Goal: Task Accomplishment & Management: Use online tool/utility

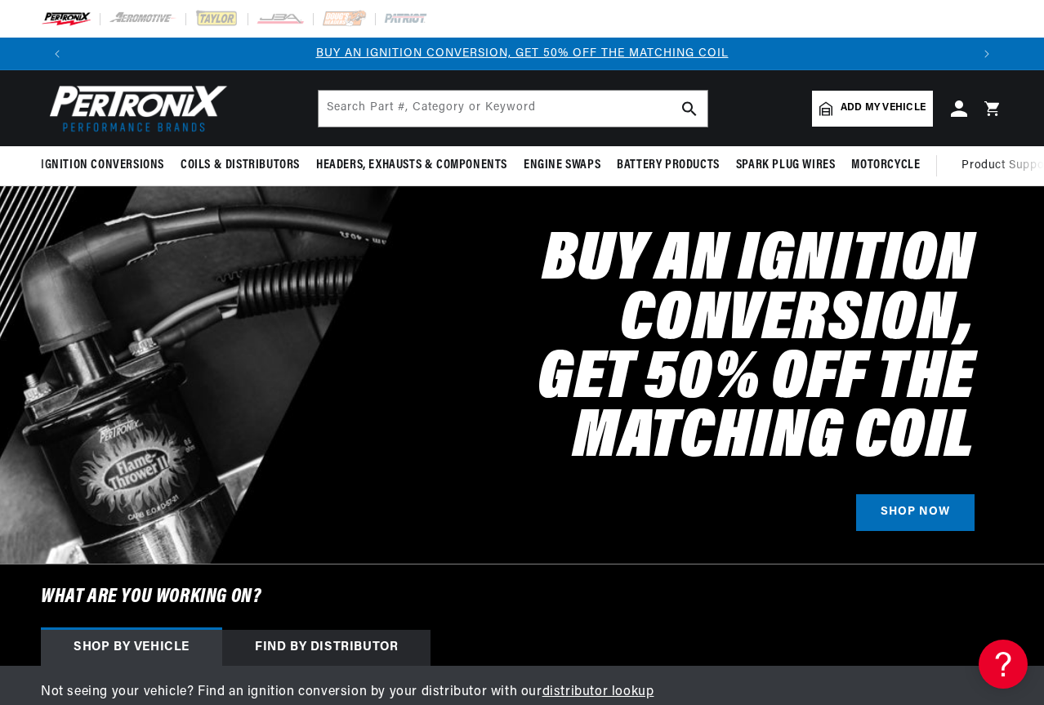
click at [857, 108] on span "Add my vehicle" at bounding box center [883, 108] width 85 height 16
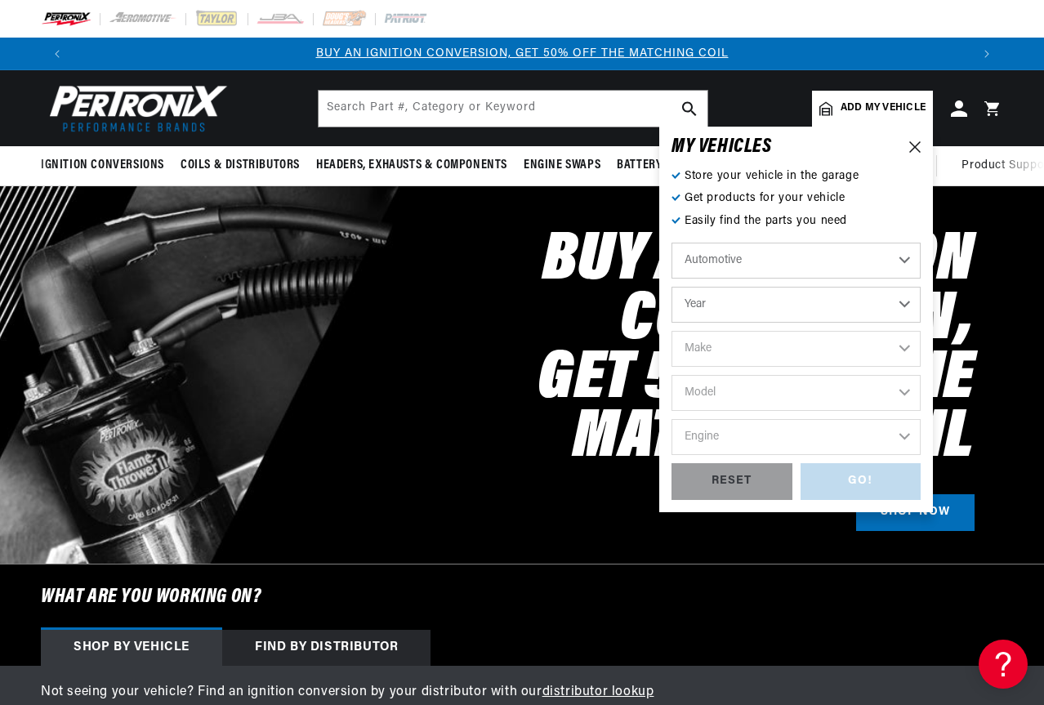
click at [749, 310] on select "Year [DATE] 2021 2020 2019 2018 2017 2016 2015 2014 2013 2012 2011 2010 2009 20…" at bounding box center [796, 305] width 249 height 36
select select "1950"
click at [672, 287] on select "Year [DATE] 2021 2020 2019 2018 2017 2016 2015 2014 2013 2012 2011 2010 2009 20…" at bounding box center [796, 305] width 249 height 36
select select "1950"
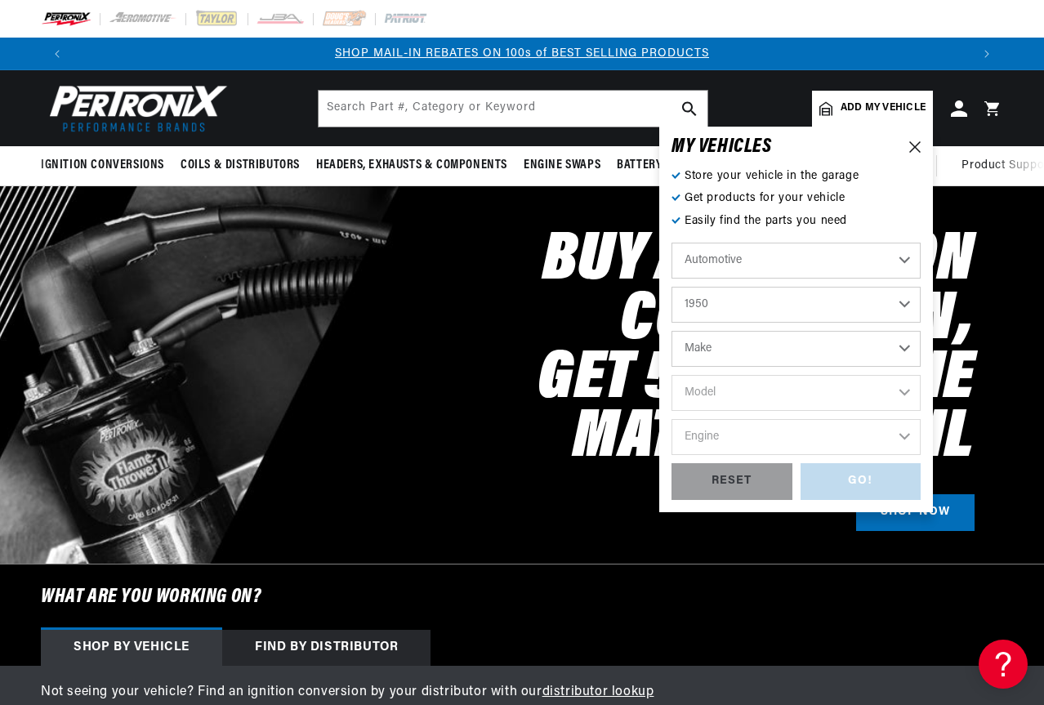
click at [744, 353] on select "Make Aston [PERSON_NAME][GEOGRAPHIC_DATA] Cadillac Chevrolet Chrysler Citroen […" at bounding box center [796, 349] width 249 height 36
select select "Chevrolet"
click at [672, 331] on select "Make Aston [PERSON_NAME][GEOGRAPHIC_DATA] Cadillac Chevrolet Chrysler Citroen […" at bounding box center [796, 349] width 249 height 36
select select "Chevrolet"
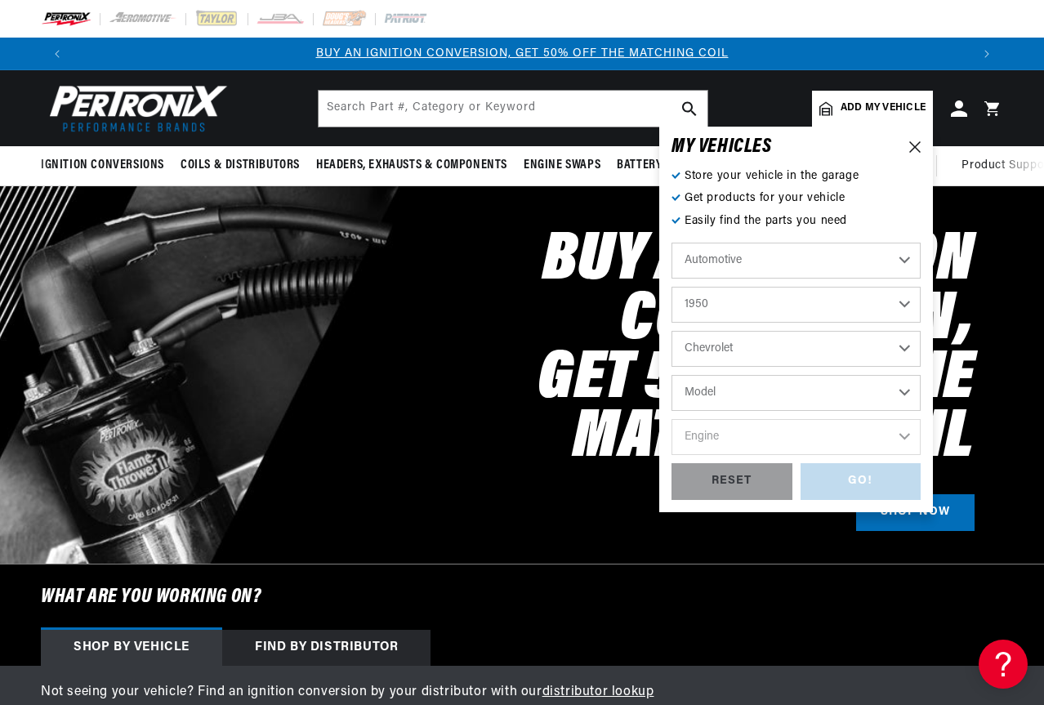
click at [770, 342] on select "Aston [PERSON_NAME][GEOGRAPHIC_DATA] Cadillac Chevrolet Chrysler Citroen [GEOGR…" at bounding box center [796, 349] width 249 height 36
click at [770, 400] on select "Model [GEOGRAPHIC_DATA] Fleetline Styleline Deluxe Styleline Special Truck" at bounding box center [796, 393] width 249 height 36
select select "Truck"
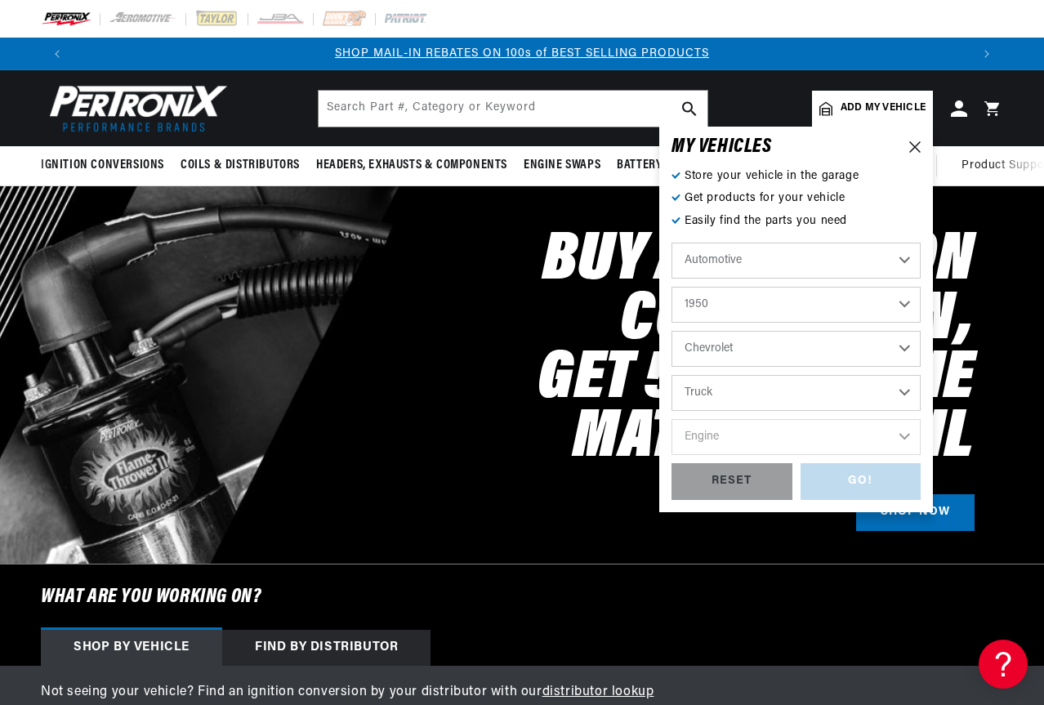
click at [672, 375] on select "Model [GEOGRAPHIC_DATA] Fleetline Styleline Deluxe Styleline Special Truck" at bounding box center [796, 393] width 249 height 36
select select "Truck"
click at [756, 431] on select "Engine 3.8L 4.3L" at bounding box center [796, 437] width 249 height 36
select select "3.8L"
click at [672, 419] on select "Engine 3.8L 4.3L" at bounding box center [796, 437] width 249 height 36
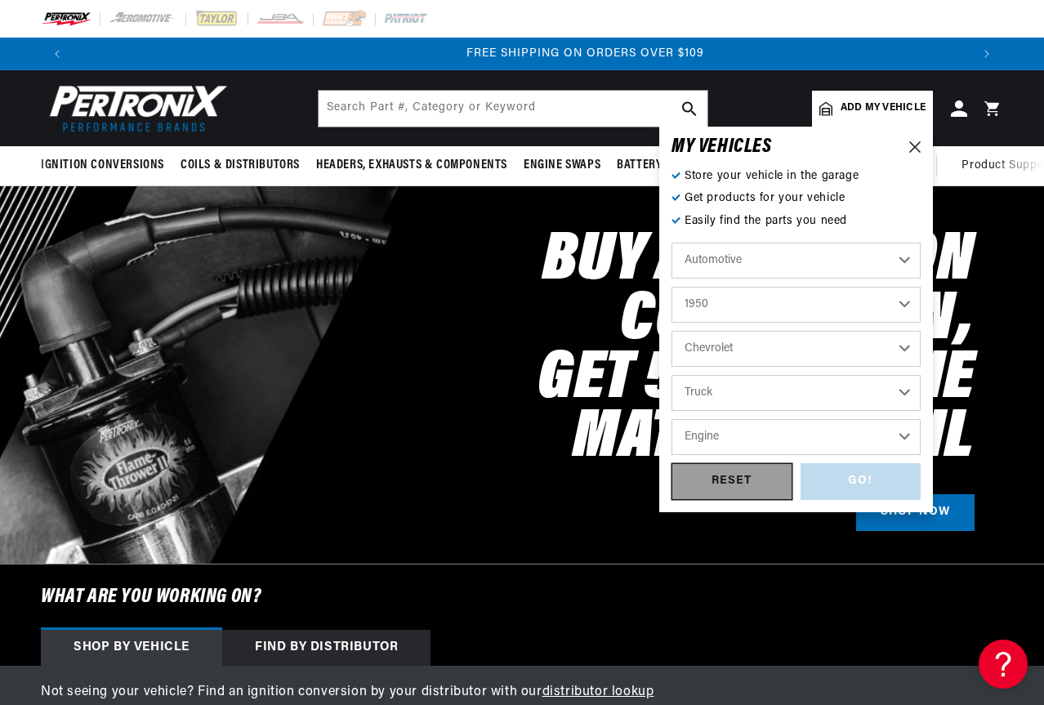
select select "3.8L"
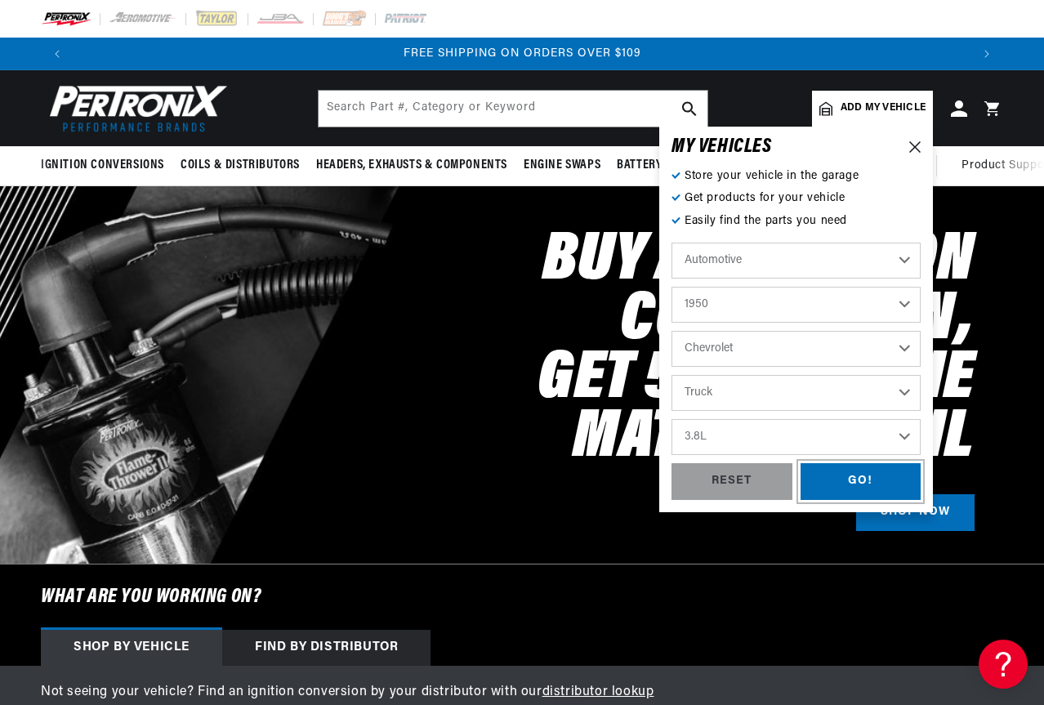
click at [841, 483] on div "GO!" at bounding box center [861, 481] width 121 height 37
select select "1950"
select select "Chevrolet"
select select "Truck"
select select "3.8L"
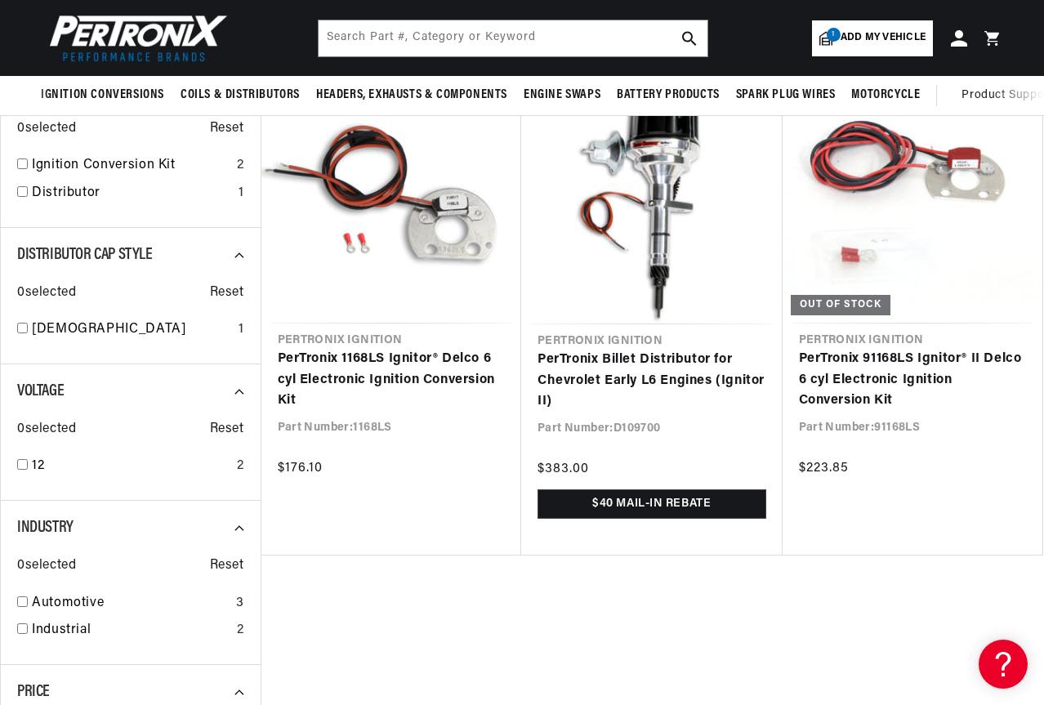
scroll to position [0, 1794]
